Goal: Navigation & Orientation: Find specific page/section

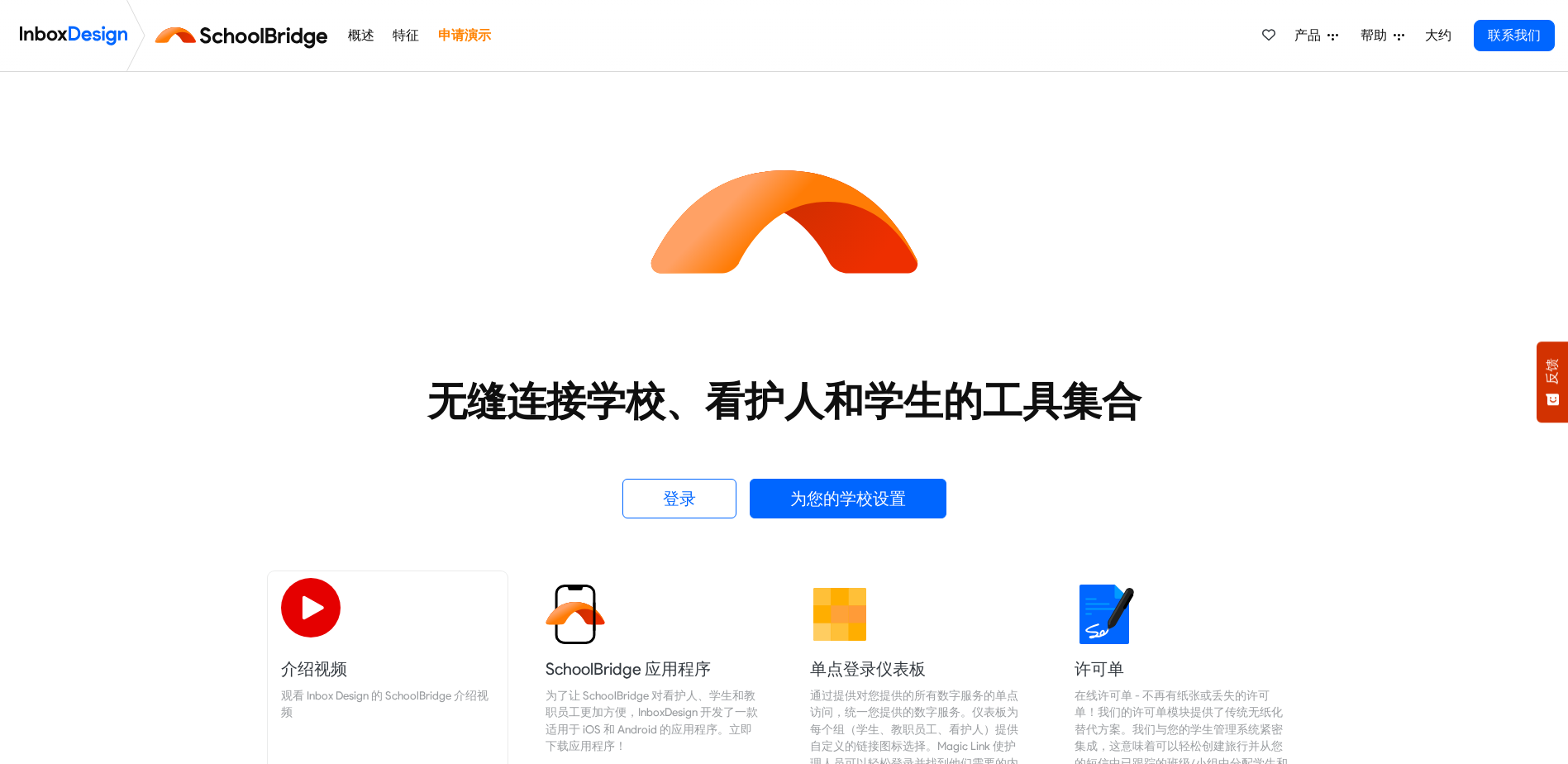
click at [290, 608] on img at bounding box center [311, 608] width 59 height 59
click at [695, 494] on link "登录" at bounding box center [679, 499] width 115 height 40
